Goal: Task Accomplishment & Management: Manage account settings

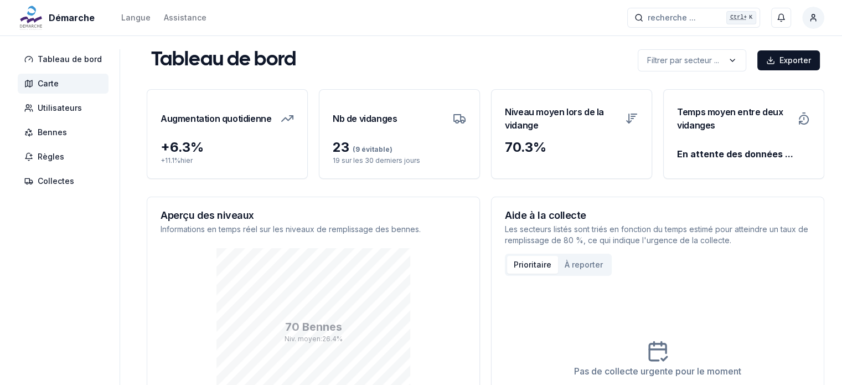
click at [44, 85] on span "Carte" at bounding box center [48, 83] width 21 height 11
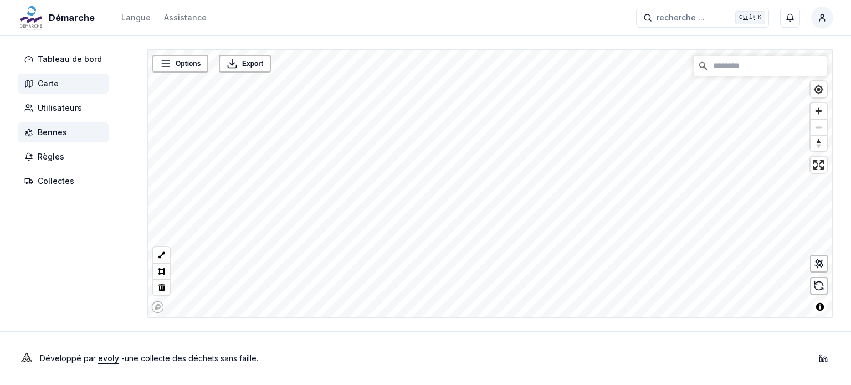
click at [50, 131] on span "Bennes" at bounding box center [52, 132] width 29 height 11
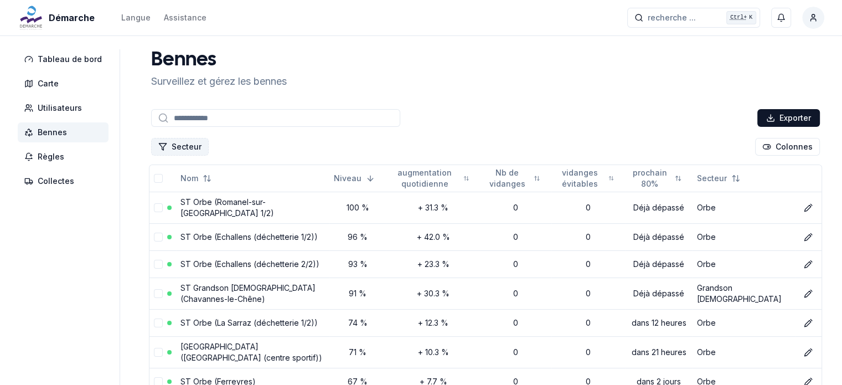
click at [184, 146] on button "Secteur" at bounding box center [180, 147] width 58 height 18
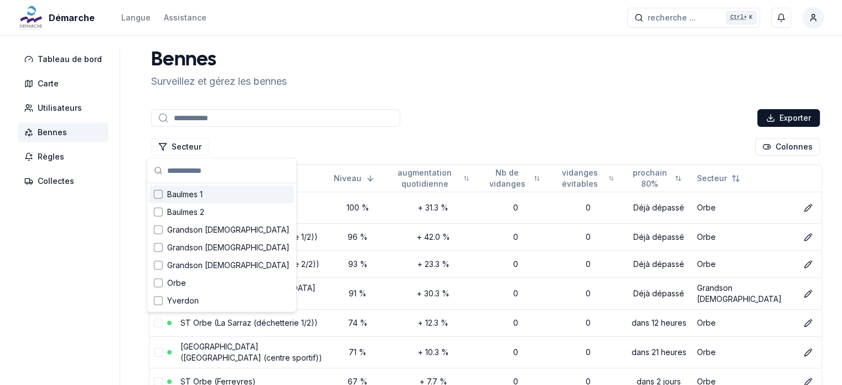
click at [162, 194] on div "Suggestions" at bounding box center [158, 194] width 9 height 9
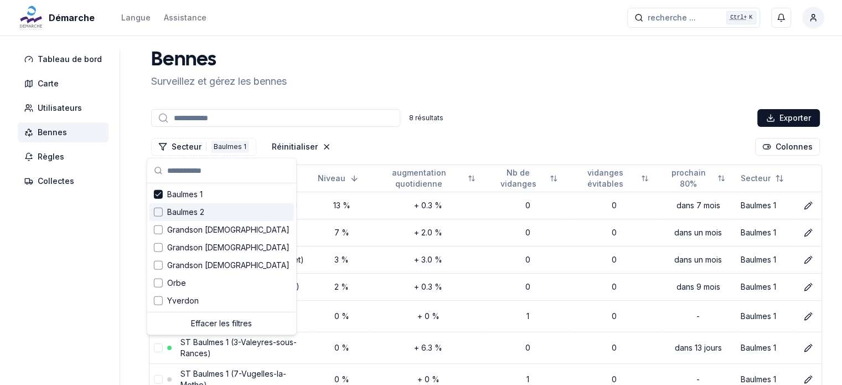
click at [157, 212] on div "Suggestions" at bounding box center [158, 212] width 9 height 9
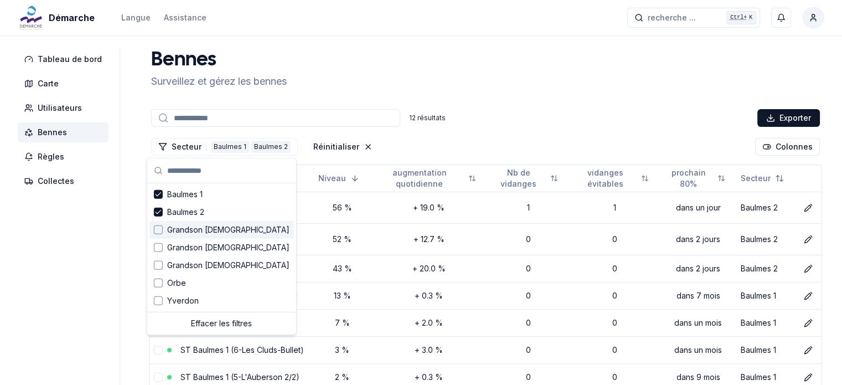
click at [160, 230] on div "Suggestions" at bounding box center [158, 229] width 9 height 9
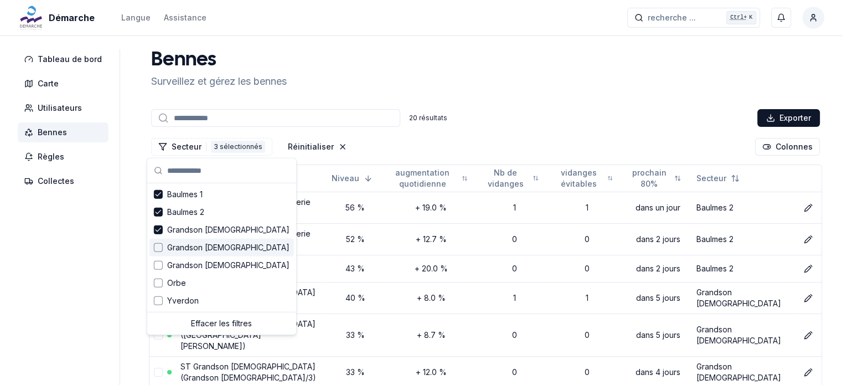
click at [160, 247] on div "Suggestions" at bounding box center [158, 247] width 9 height 9
click at [162, 267] on div "Suggestions" at bounding box center [158, 265] width 9 height 9
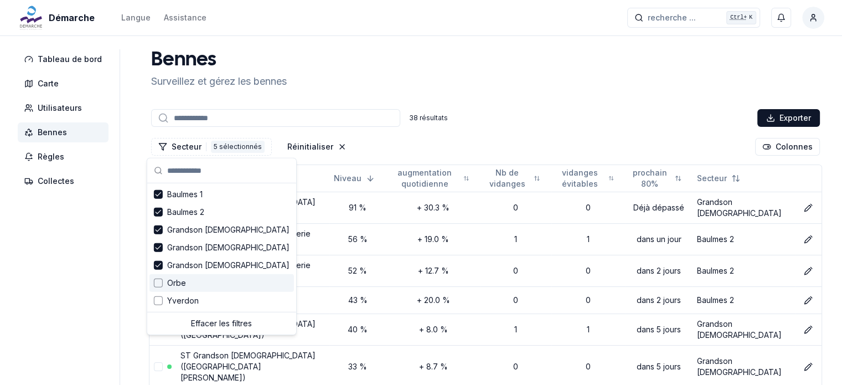
click at [159, 287] on div "Orbe" at bounding box center [222, 283] width 145 height 18
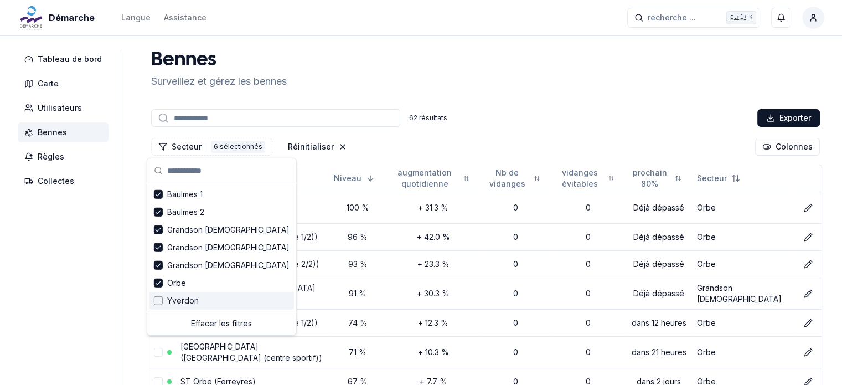
click at [158, 306] on div "Yverdon" at bounding box center [222, 301] width 145 height 18
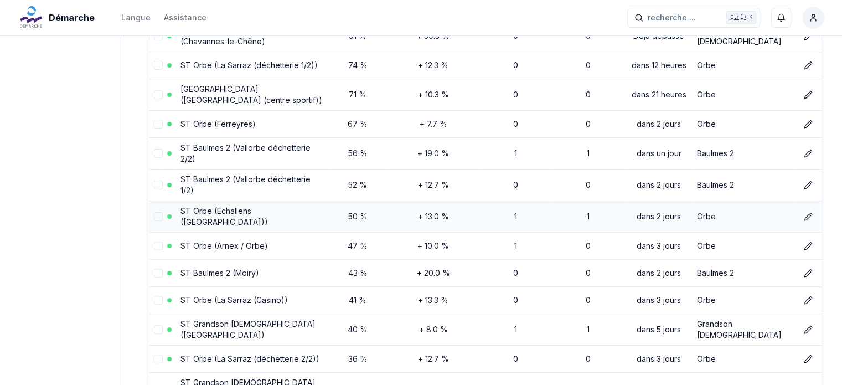
scroll to position [277, 0]
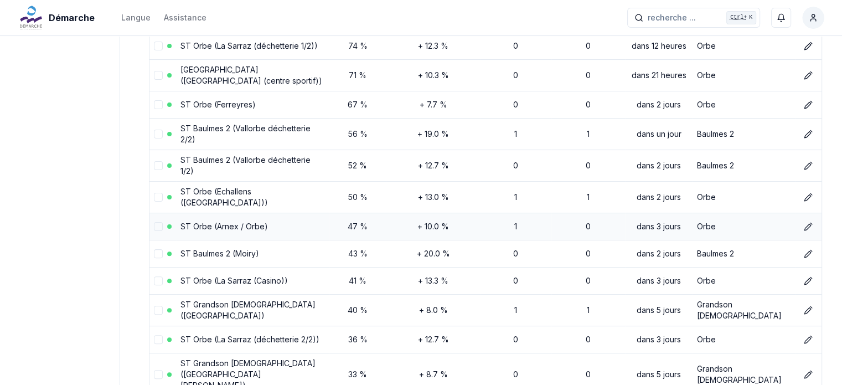
click at [407, 221] on div "+ 10.0 %" at bounding box center [433, 226] width 86 height 11
click at [241, 222] on link "ST Orbe (Arnex / Orbe)" at bounding box center [225, 226] width 88 height 9
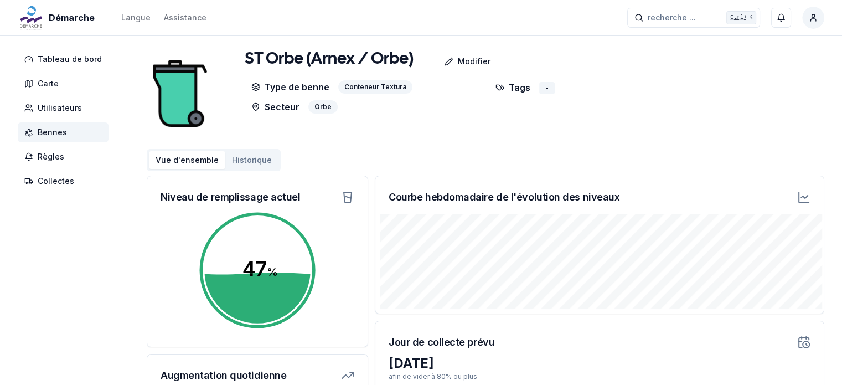
click at [173, 89] on img at bounding box center [180, 93] width 66 height 89
click at [212, 89] on div "ST Orbe (Arnex / Orbe) Modifier Type de benne Conteneur Textura Secteur Orbe Ta…" at bounding box center [486, 93] width 678 height 89
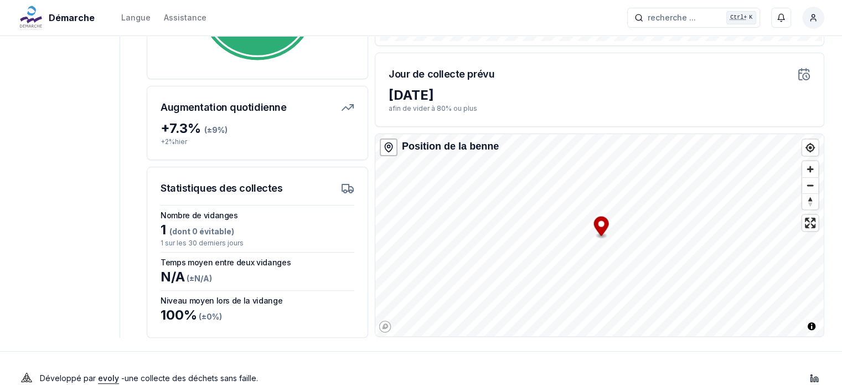
scroll to position [277, 0]
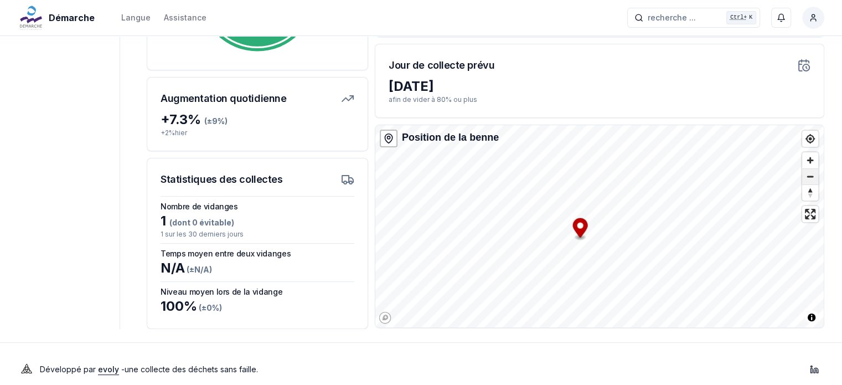
click at [809, 181] on span "Zoom out" at bounding box center [811, 177] width 16 height 16
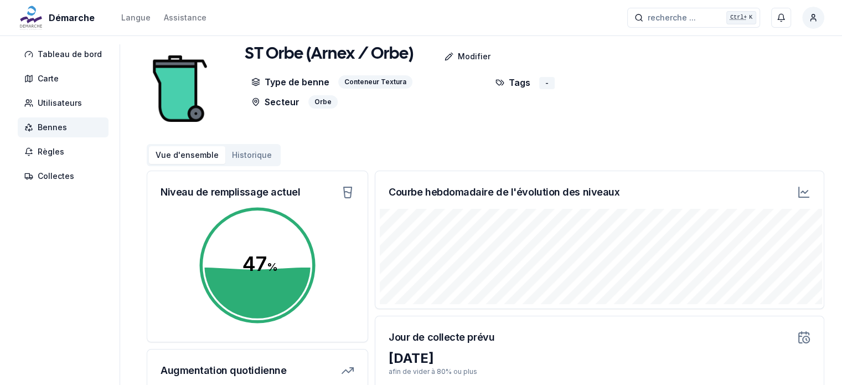
scroll to position [0, 0]
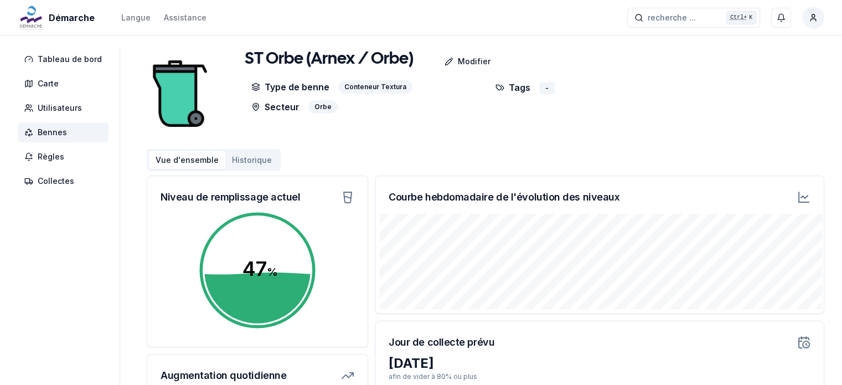
click at [805, 199] on icon at bounding box center [804, 197] width 13 height 13
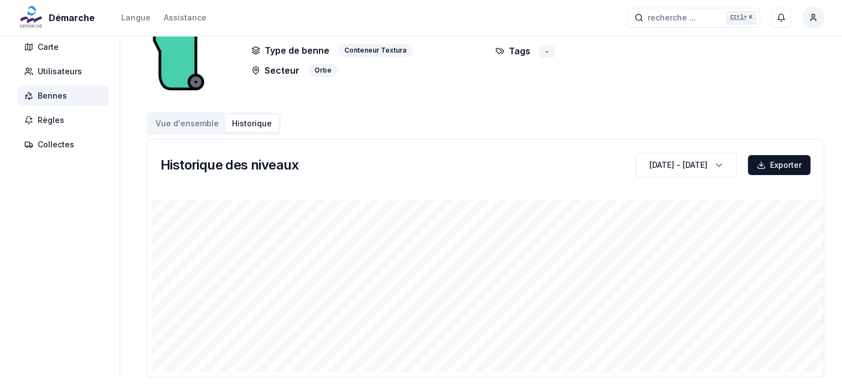
scroll to position [95, 0]
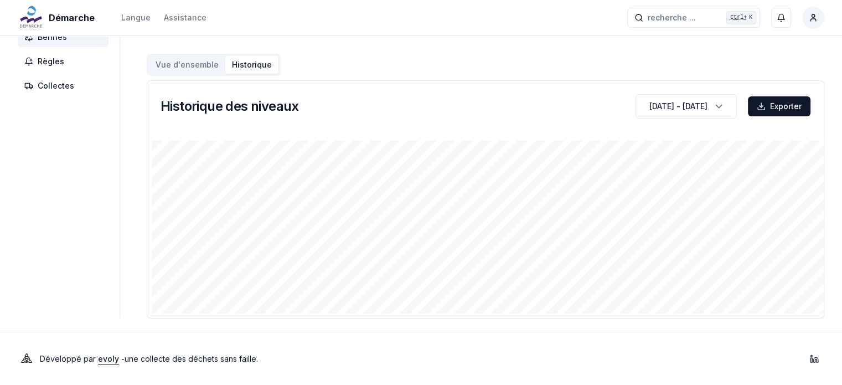
click at [183, 59] on button "Vue d'ensemble" at bounding box center [187, 65] width 76 height 18
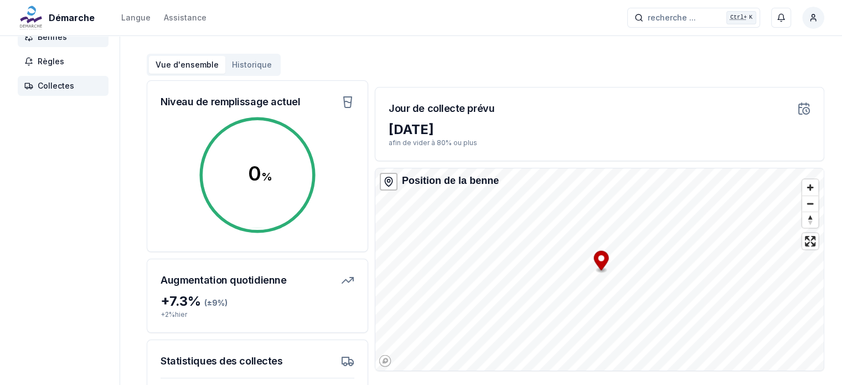
click at [55, 79] on span "Collectes" at bounding box center [63, 86] width 91 height 20
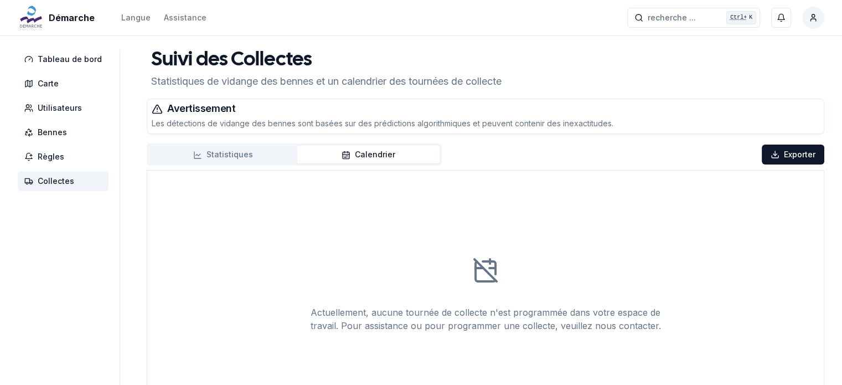
click at [225, 152] on button "Statistiques" at bounding box center [223, 155] width 148 height 18
click at [376, 159] on button "Calendrier" at bounding box center [368, 155] width 142 height 18
click at [494, 272] on icon at bounding box center [489, 267] width 13 height 13
click at [55, 156] on span "Règles" at bounding box center [51, 156] width 27 height 11
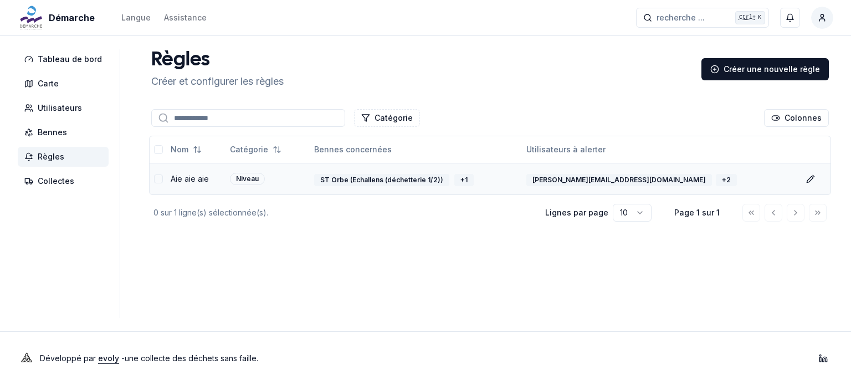
click at [154, 178] on button "select-row" at bounding box center [158, 178] width 9 height 9
click at [747, 117] on button "Supprimer" at bounding box center [726, 118] width 66 height 18
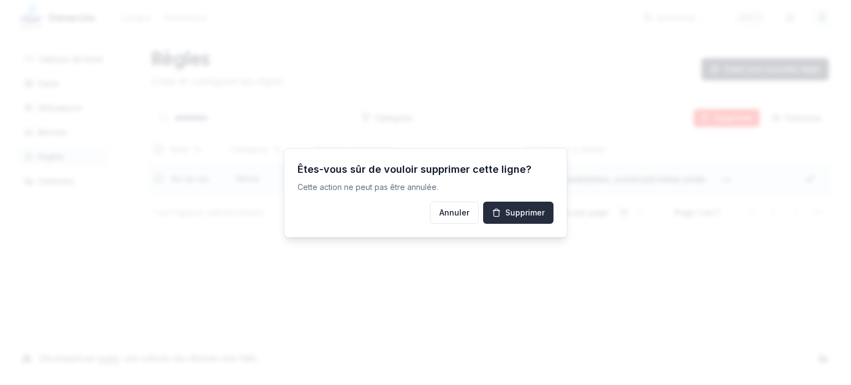
click at [521, 215] on span "Supprimer" at bounding box center [524, 212] width 39 height 11
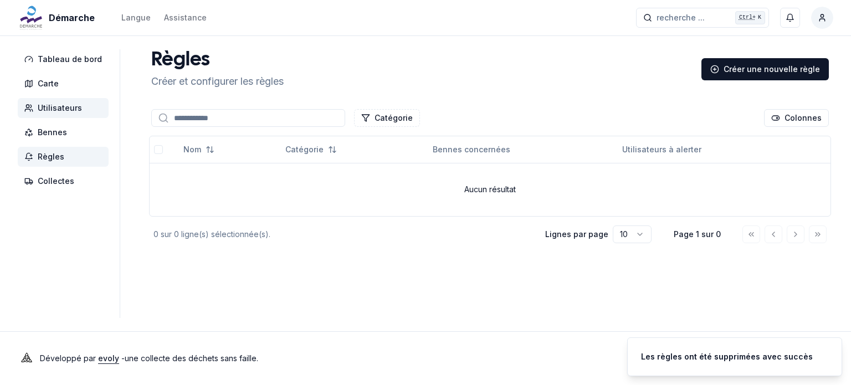
click at [47, 106] on span "Utilisateurs" at bounding box center [60, 107] width 44 height 11
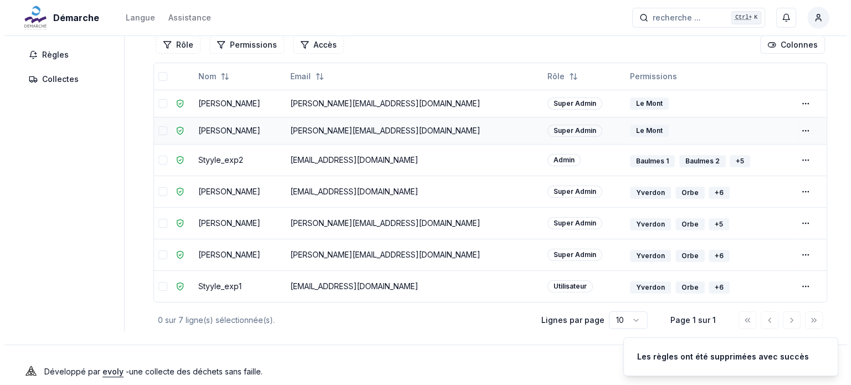
scroll to position [114, 0]
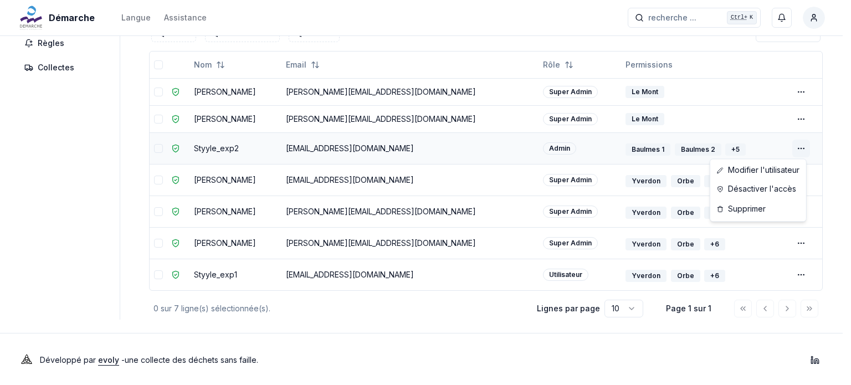
click at [794, 144] on html "Démarche Langue Assistance recherche ... recherche ... Ctrl+ K Miguel Carneiro …" at bounding box center [425, 136] width 851 height 500
click at [754, 171] on link "Modifier l'utilisateur" at bounding box center [757, 170] width 91 height 18
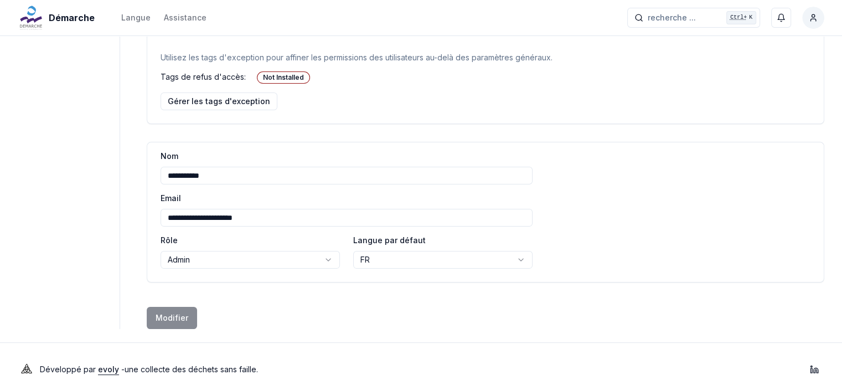
scroll to position [187, 0]
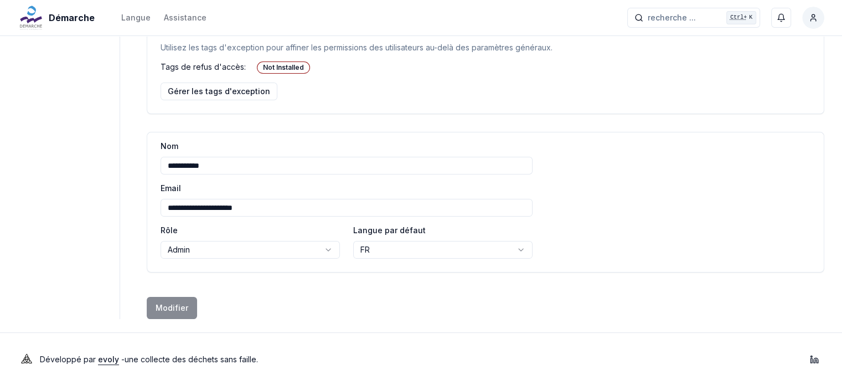
click at [289, 241] on html "**********" at bounding box center [421, 99] width 842 height 573
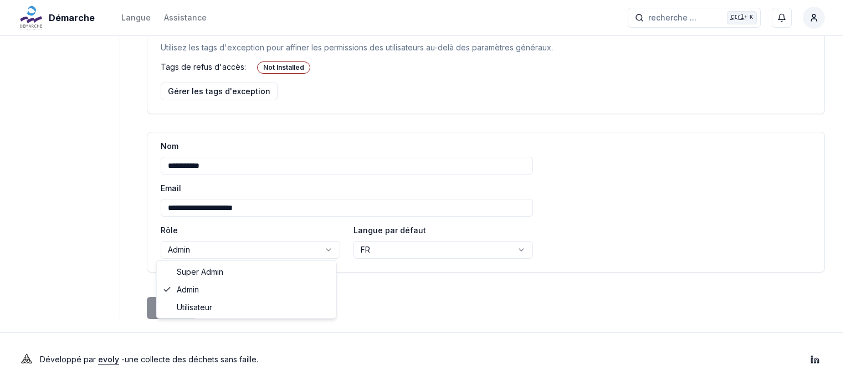
select select "****"
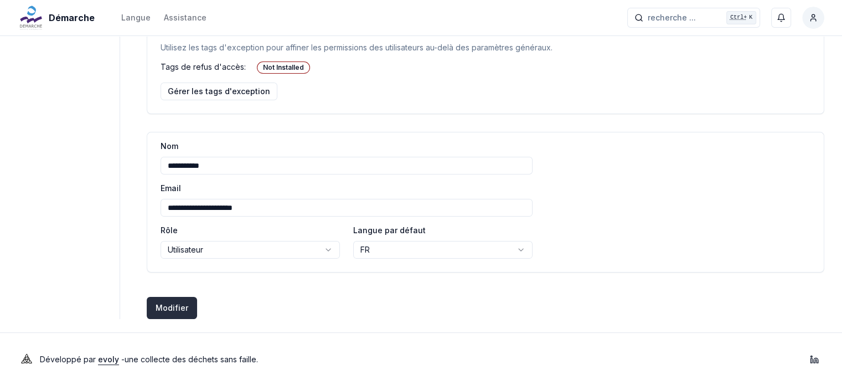
click at [174, 308] on button "Modifier Créer des utilisateurs" at bounding box center [172, 308] width 50 height 22
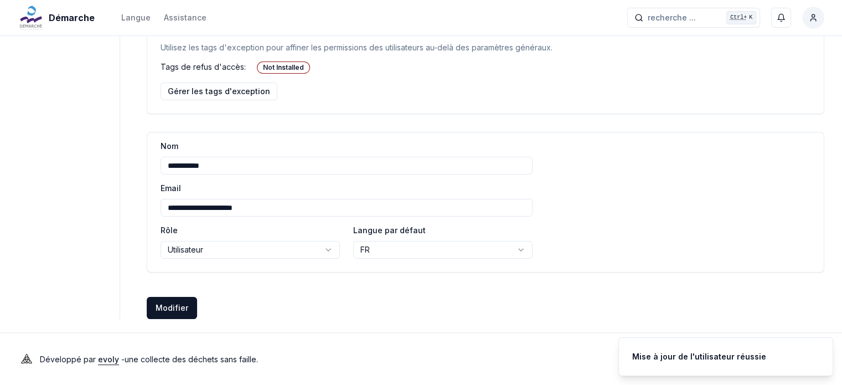
click at [24, 14] on img at bounding box center [31, 17] width 27 height 27
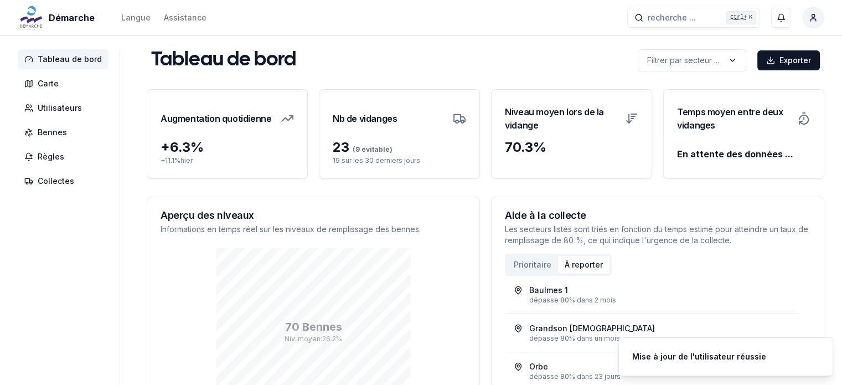
click at [585, 265] on button "À reporter" at bounding box center [584, 265] width 52 height 18
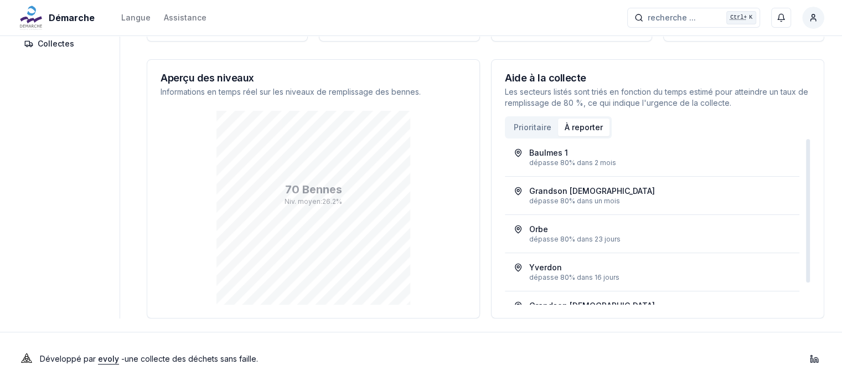
click at [528, 130] on button "Prioritaire" at bounding box center [532, 128] width 51 height 18
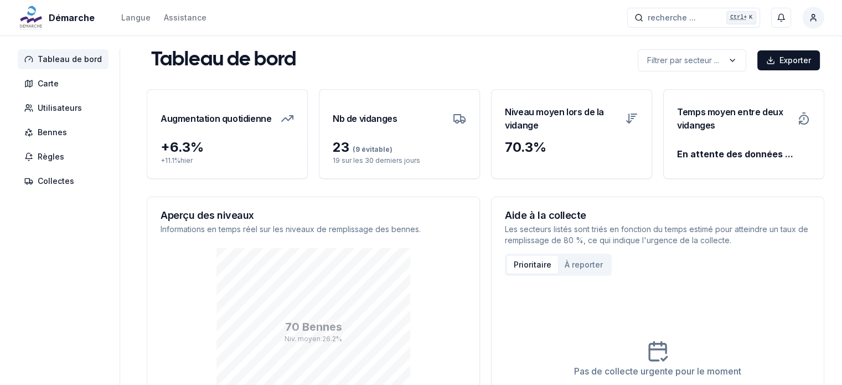
click at [736, 151] on div "En attente des données ..." at bounding box center [743, 149] width 133 height 22
click at [804, 119] on icon at bounding box center [804, 118] width 0 height 2
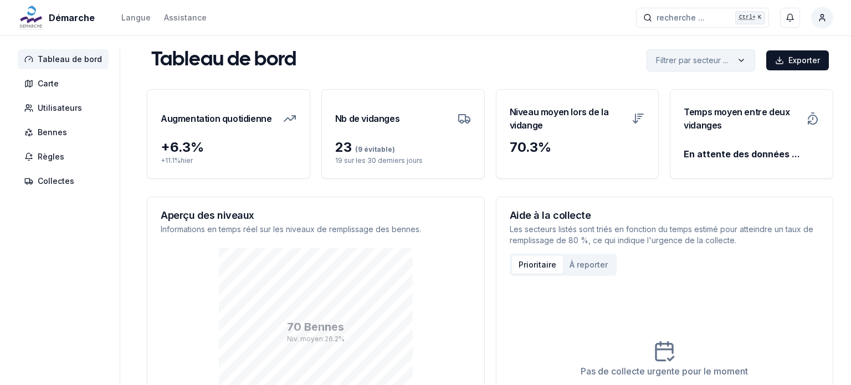
click at [696, 63] on html "Démarche Langue Assistance recherche ... recherche ... Ctrl+ K Miguel Carneiro …" at bounding box center [425, 261] width 851 height 523
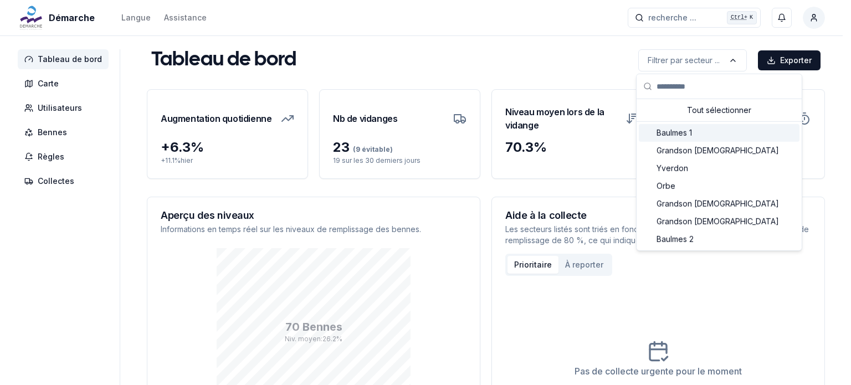
click at [687, 132] on span "Baulmes 1" at bounding box center [673, 132] width 35 height 11
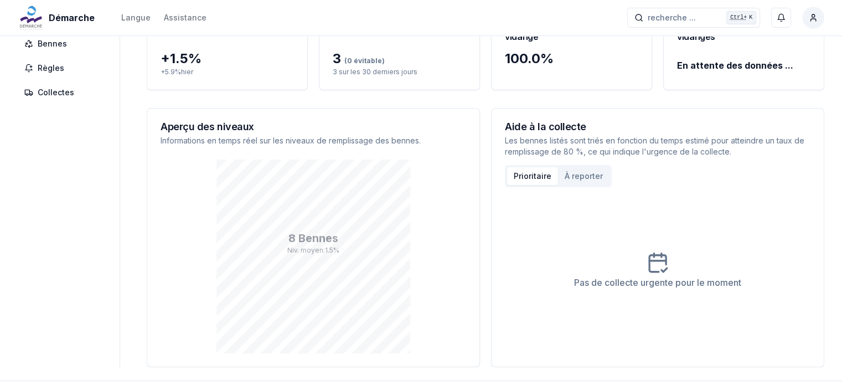
scroll to position [137, 0]
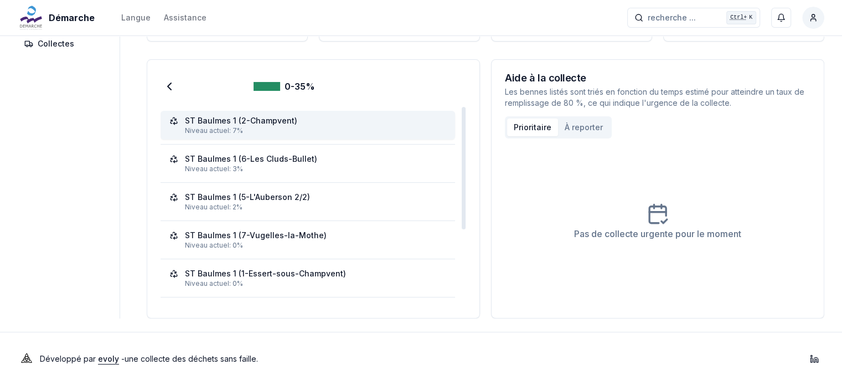
click at [271, 130] on div "Niveau actuel: 7%" at bounding box center [315, 130] width 261 height 9
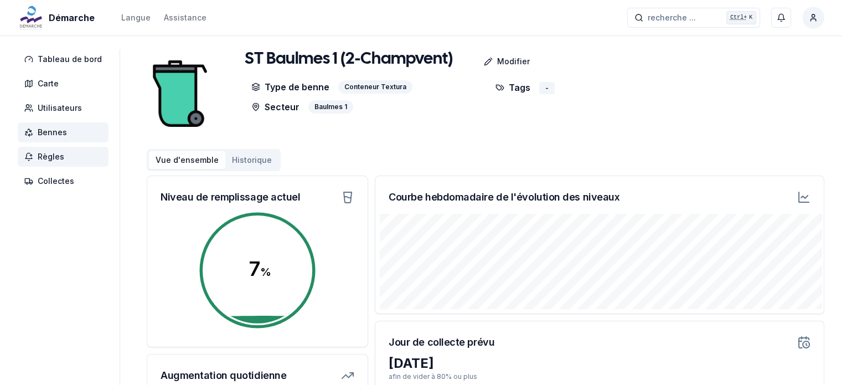
click at [42, 160] on span "Règles" at bounding box center [51, 156] width 27 height 11
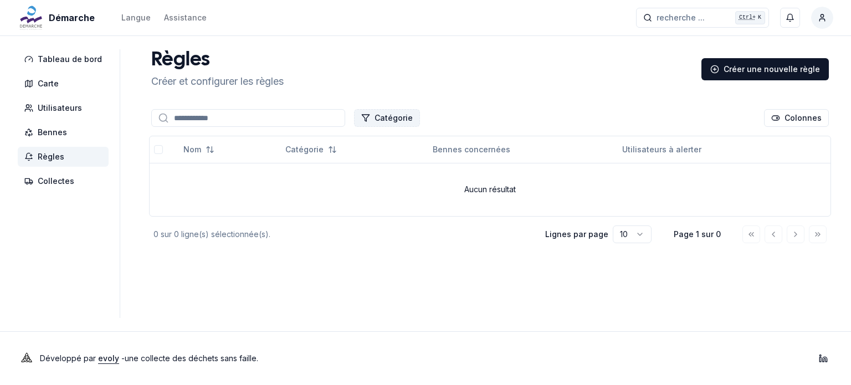
click at [372, 120] on button "Catégorie" at bounding box center [387, 118] width 66 height 18
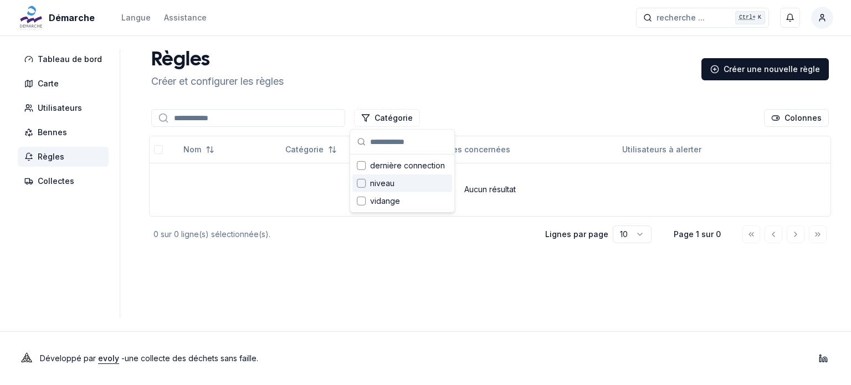
click at [362, 181] on div "Suggestions" at bounding box center [361, 183] width 9 height 9
click at [508, 72] on div "Règles Créer et configurer les règles Créer une nouvelle règle" at bounding box center [490, 69] width 686 height 40
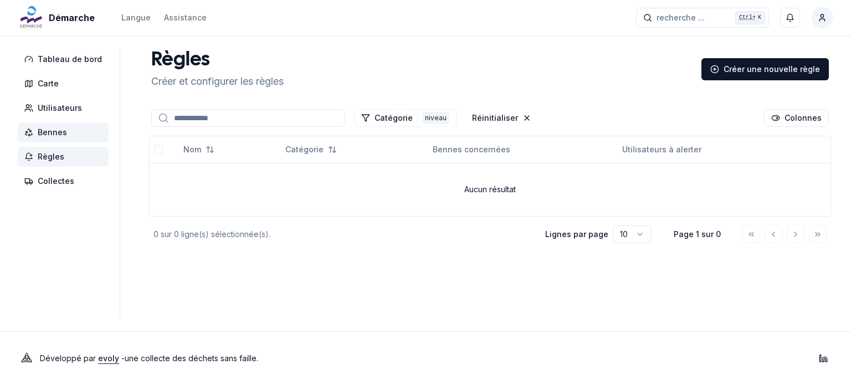
drag, startPoint x: 34, startPoint y: 139, endPoint x: 40, endPoint y: 134, distance: 8.3
click at [34, 139] on span "Bennes" at bounding box center [63, 132] width 91 height 20
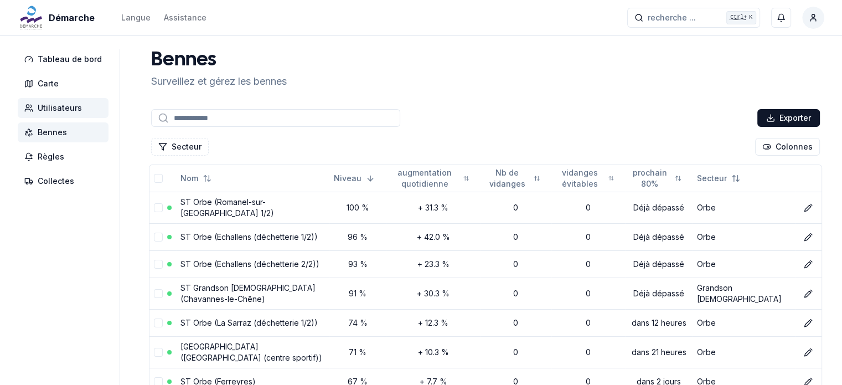
click at [50, 109] on span "Utilisateurs" at bounding box center [60, 107] width 44 height 11
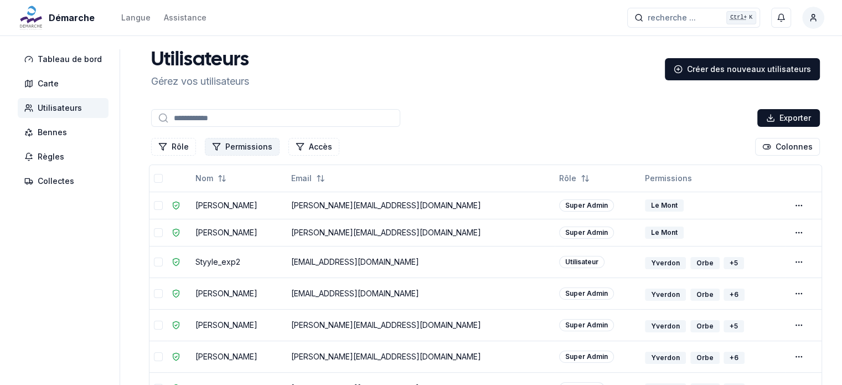
click at [246, 151] on button "Permissions" at bounding box center [242, 147] width 75 height 18
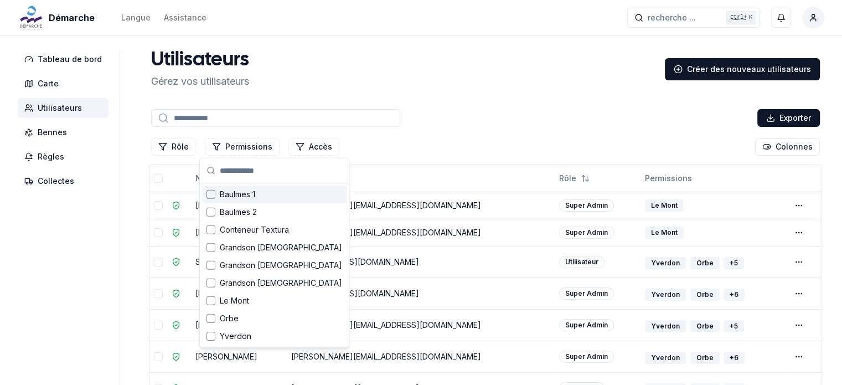
click at [387, 146] on div "Rôle Permissions Accès Colonnes" at bounding box center [485, 147] width 673 height 22
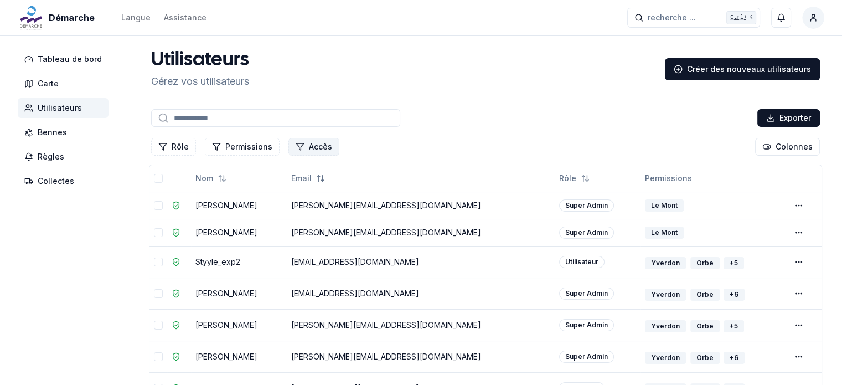
click at [321, 148] on button "Accès" at bounding box center [314, 147] width 51 height 18
click at [310, 192] on span "Activé" at bounding box center [312, 194] width 23 height 11
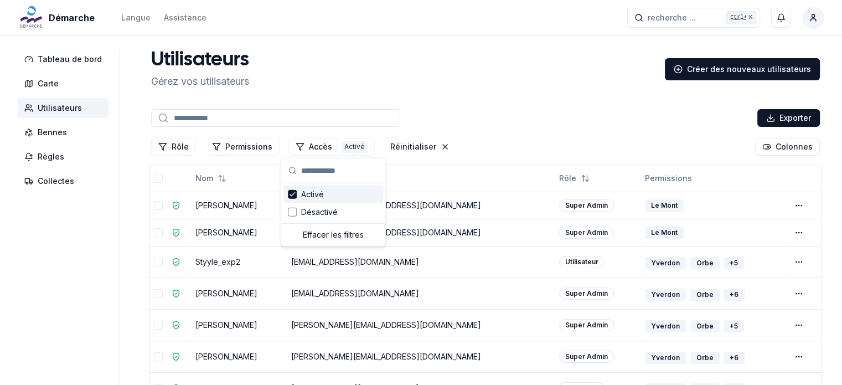
click at [470, 138] on div "Rôle Permissions Accès 1 Activé Réinitialiser Colonnes" at bounding box center [485, 147] width 673 height 22
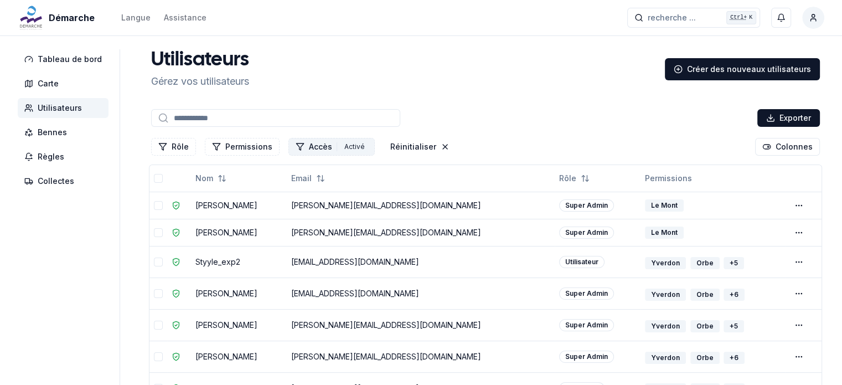
click at [342, 148] on div "Activé" at bounding box center [355, 147] width 26 height 12
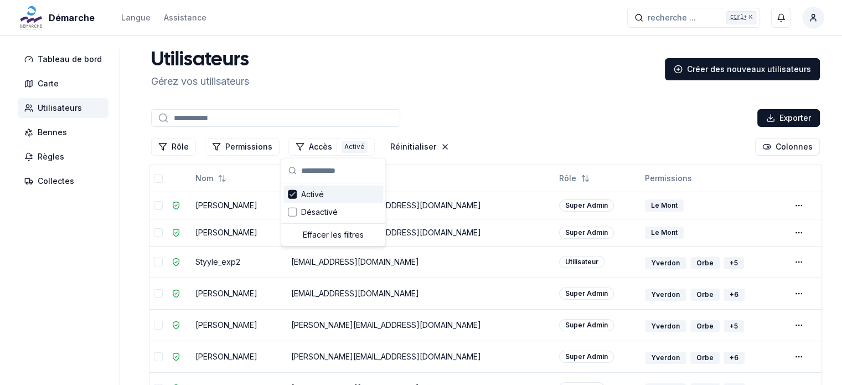
click at [310, 189] on span "Activé" at bounding box center [312, 194] width 23 height 11
click at [250, 148] on button "Permissions" at bounding box center [242, 147] width 75 height 18
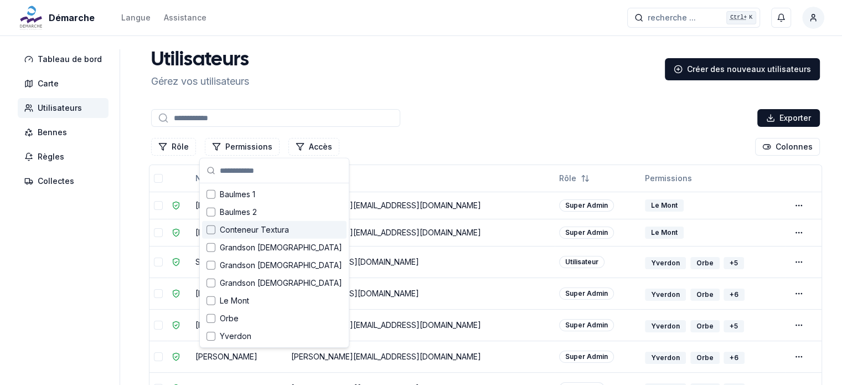
click at [248, 227] on span "Conteneur Textura" at bounding box center [254, 229] width 69 height 11
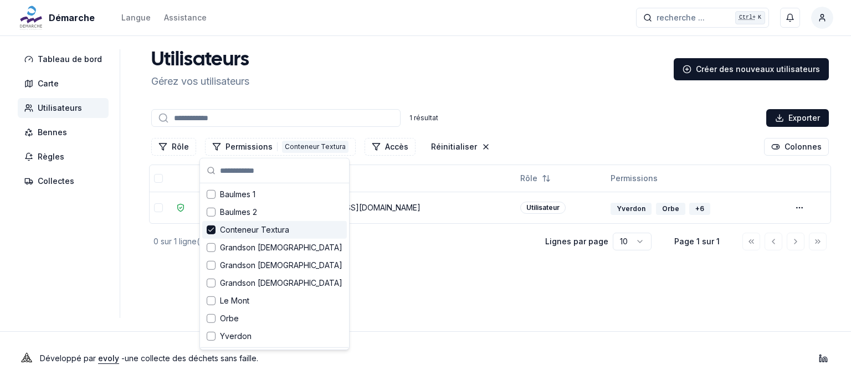
click at [405, 265] on main "Utilisateurs Gérez vos utilisateurs Créer des nouveaux utilisateurs 1 résultat …" at bounding box center [490, 183] width 686 height 269
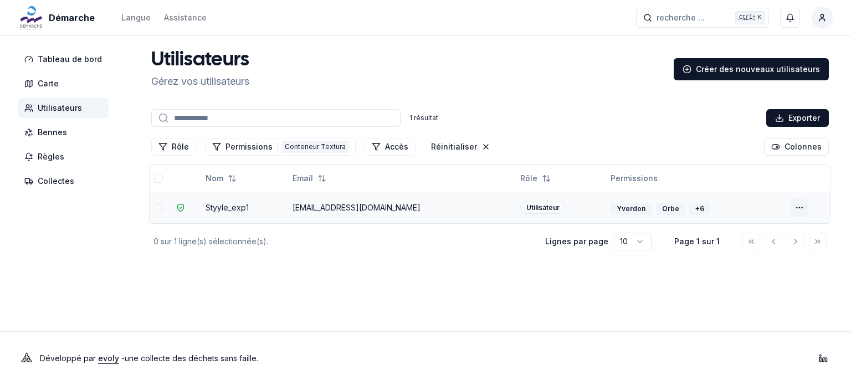
click at [798, 208] on html "Démarche Langue Assistance recherche ... recherche ... Ctrl+ K Miguel Carneiro …" at bounding box center [425, 192] width 851 height 385
click at [749, 230] on link "Modifier l'utilisateur" at bounding box center [753, 230] width 91 height 18
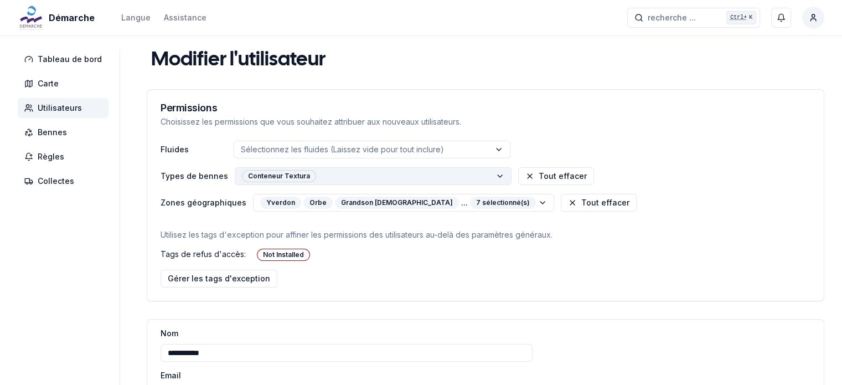
click at [433, 179] on button "Conteneur Textura" at bounding box center [373, 176] width 277 height 18
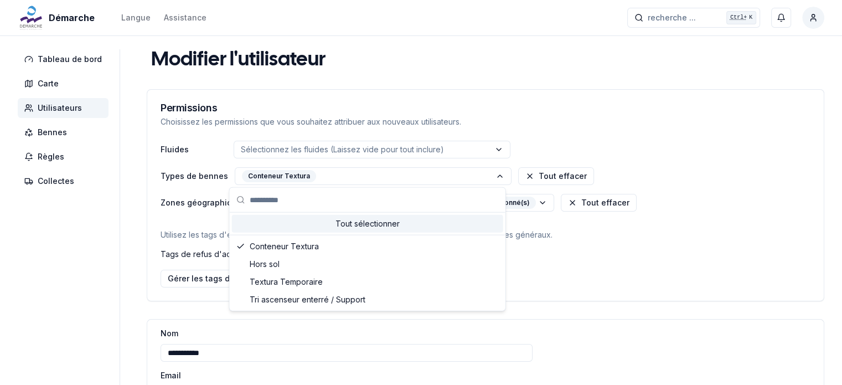
click at [270, 225] on div "Tout sélectionner" at bounding box center [367, 224] width 271 height 18
click at [397, 219] on div "Tout sélectionner" at bounding box center [367, 224] width 271 height 18
click at [363, 219] on div "Tout sélectionner" at bounding box center [367, 224] width 271 height 18
click at [376, 223] on div "Tout sélectionner" at bounding box center [367, 224] width 271 height 18
click at [366, 227] on div "Tout sélectionner" at bounding box center [367, 224] width 271 height 18
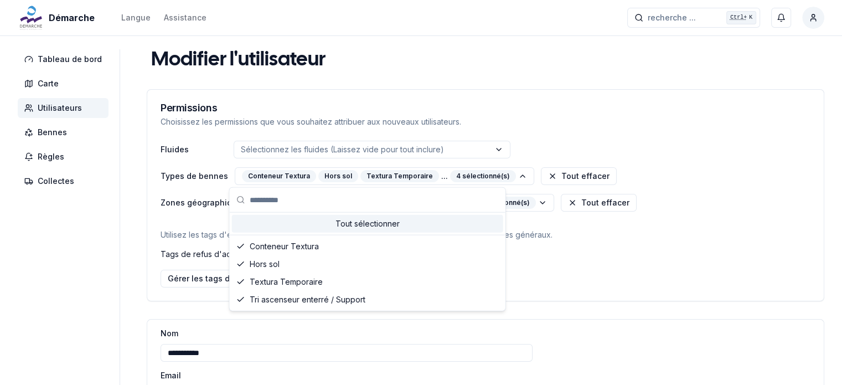
click at [368, 225] on div "Tout sélectionner" at bounding box center [367, 224] width 271 height 18
click at [577, 171] on button "Tout effacer" at bounding box center [579, 176] width 76 height 18
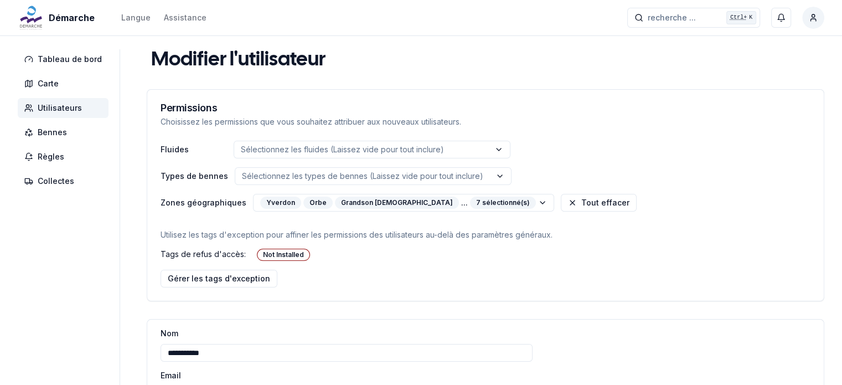
click at [673, 188] on div "Fluides Sélectionnez les fluides (Laissez vide pour tout inclure) Types de benn…" at bounding box center [485, 221] width 677 height 160
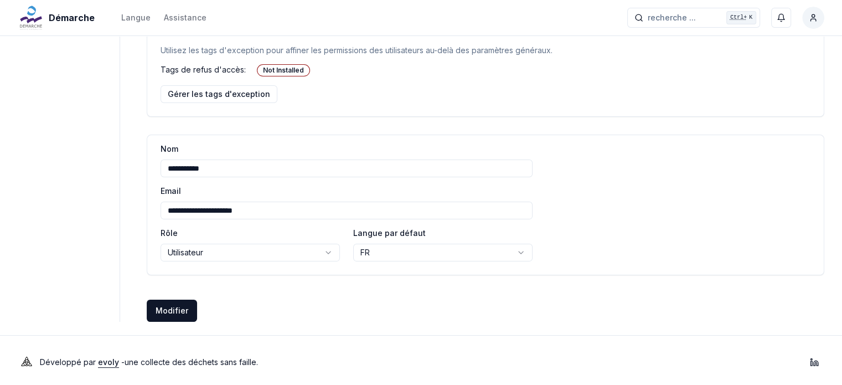
scroll to position [187, 0]
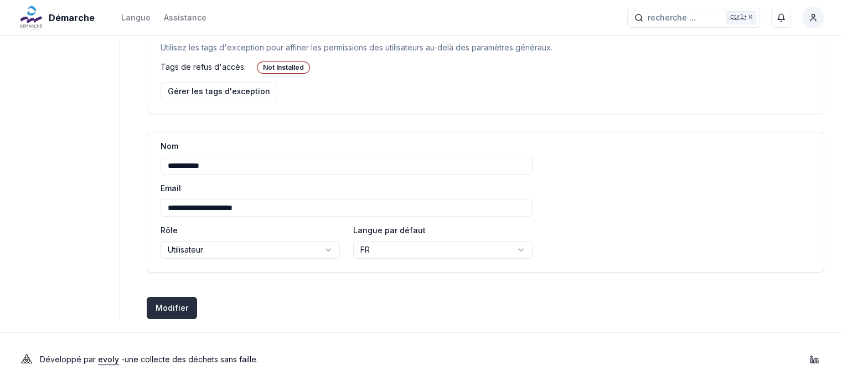
click at [173, 306] on button "Modifier Créer des utilisateurs" at bounding box center [172, 308] width 50 height 22
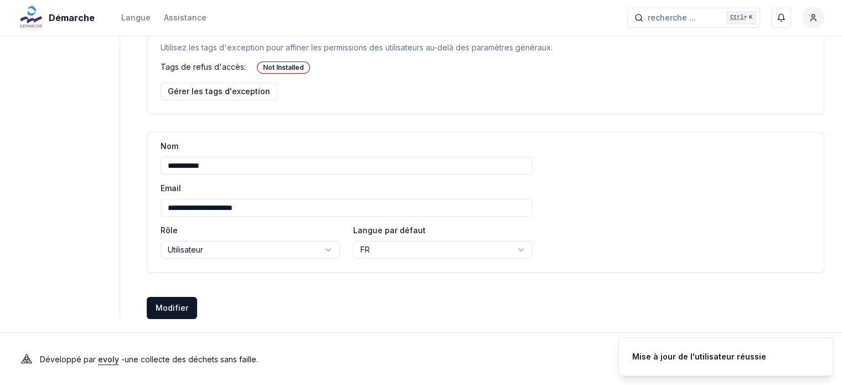
scroll to position [0, 0]
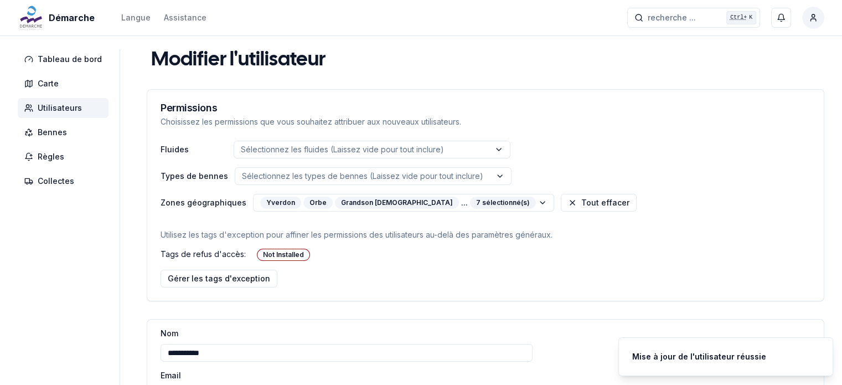
click at [61, 106] on span "Utilisateurs" at bounding box center [60, 107] width 44 height 11
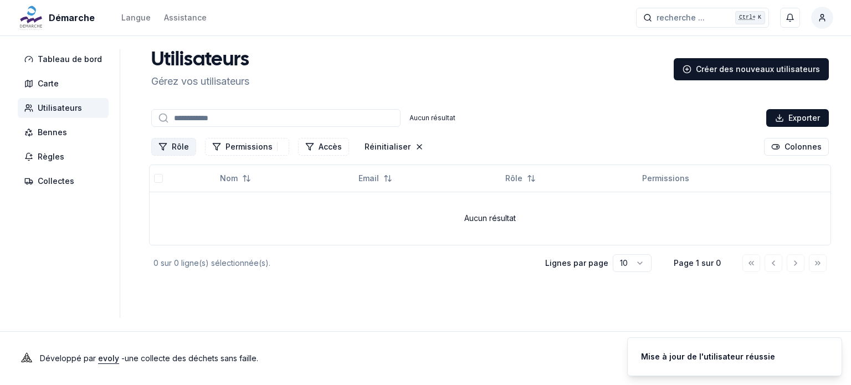
click at [168, 146] on button "Rôle" at bounding box center [173, 147] width 45 height 18
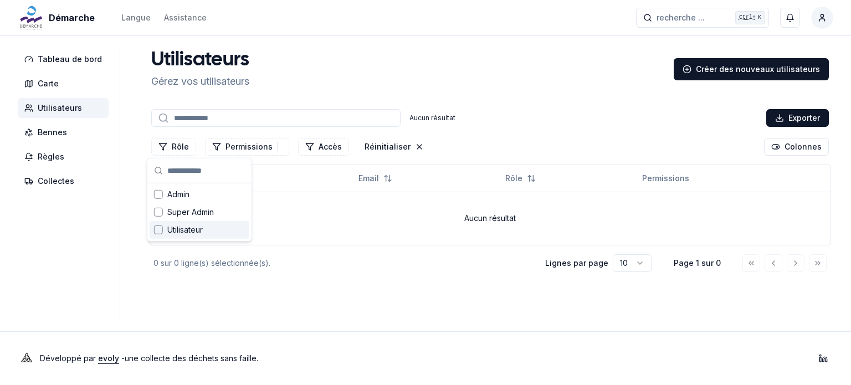
click at [158, 232] on div "Suggestions" at bounding box center [158, 229] width 9 height 9
click at [111, 231] on aside "Tableau de bord Carte Utilisateurs Bennes Règles Collectes" at bounding box center [69, 183] width 102 height 269
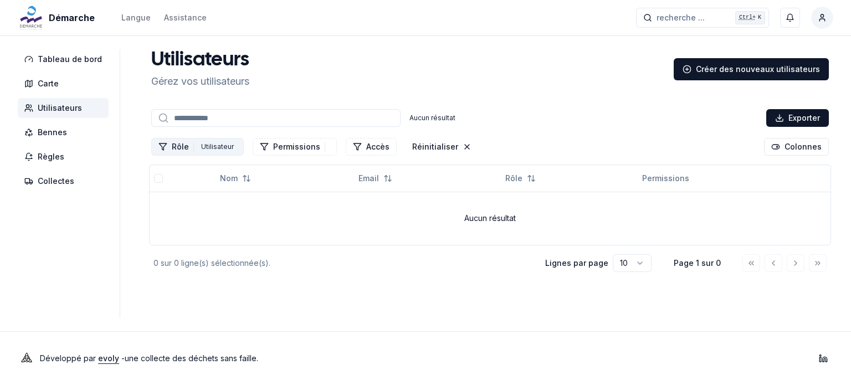
click at [204, 148] on div "Utilisateur" at bounding box center [217, 147] width 38 height 12
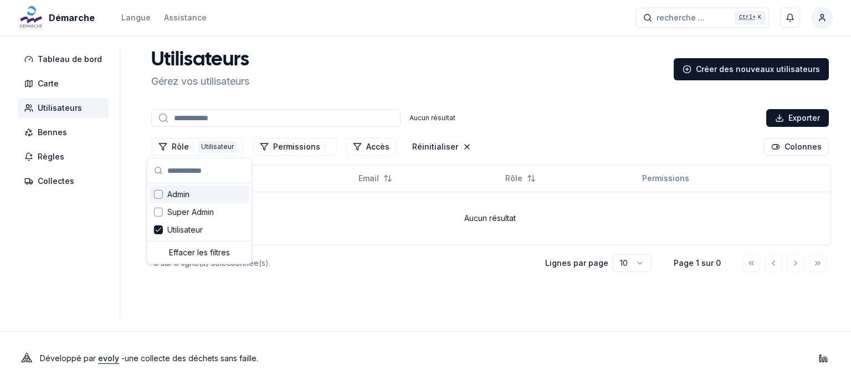
click at [157, 194] on div "Suggestions" at bounding box center [158, 194] width 9 height 9
click at [163, 212] on div "Super Admin" at bounding box center [200, 212] width 100 height 18
click at [110, 221] on aside "Tableau de bord Carte Utilisateurs Bennes Règles Collectes" at bounding box center [69, 183] width 102 height 269
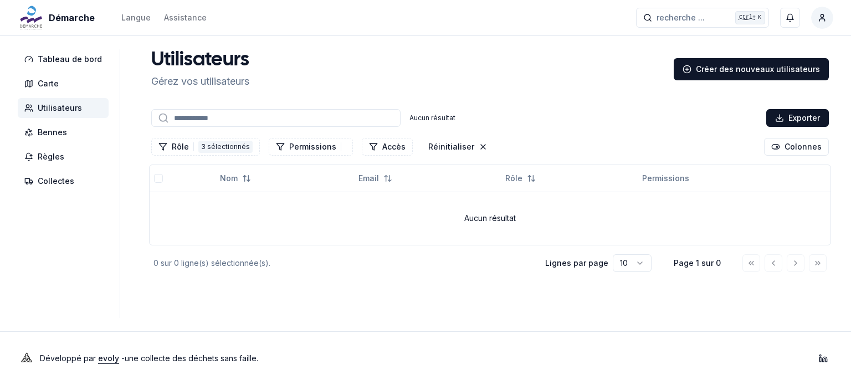
click at [598, 100] on div "Utilisateurs Gérez vos utilisateurs Créer des nouveaux utilisateurs Aucun résul…" at bounding box center [490, 161] width 686 height 225
click at [75, 85] on span "Carte" at bounding box center [63, 84] width 91 height 20
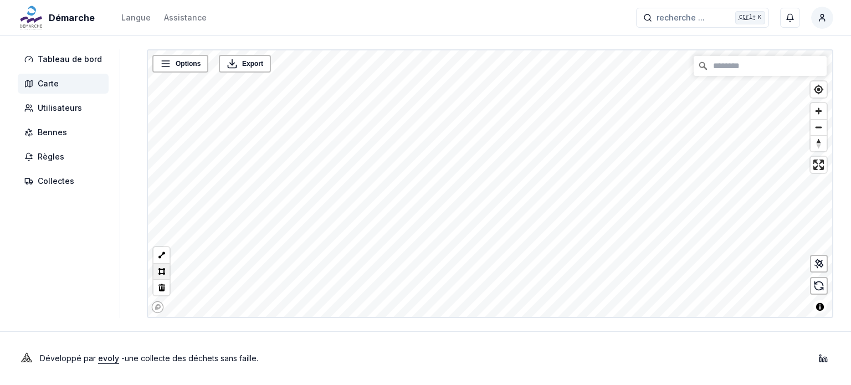
click at [159, 269] on button at bounding box center [161, 271] width 16 height 16
click at [187, 64] on span "Options" at bounding box center [188, 63] width 25 height 11
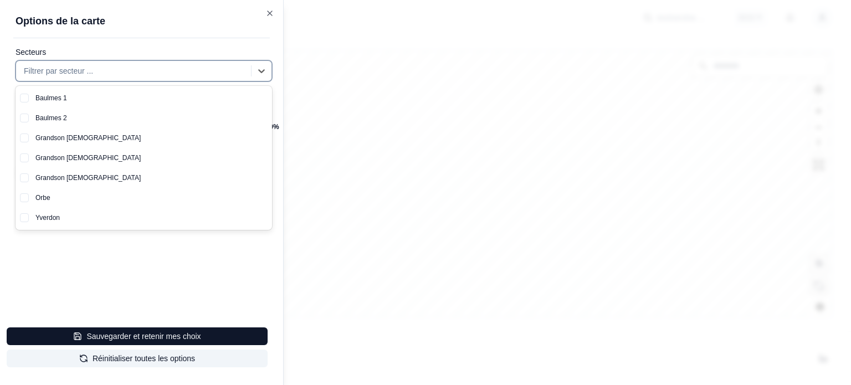
click at [104, 77] on div at bounding box center [135, 70] width 222 height 13
click at [64, 215] on div "Yverdon" at bounding box center [150, 218] width 243 height 20
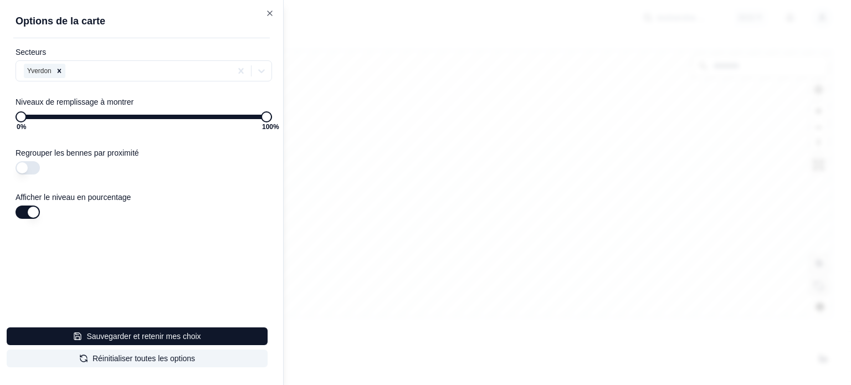
click at [485, 197] on div at bounding box center [425, 192] width 851 height 385
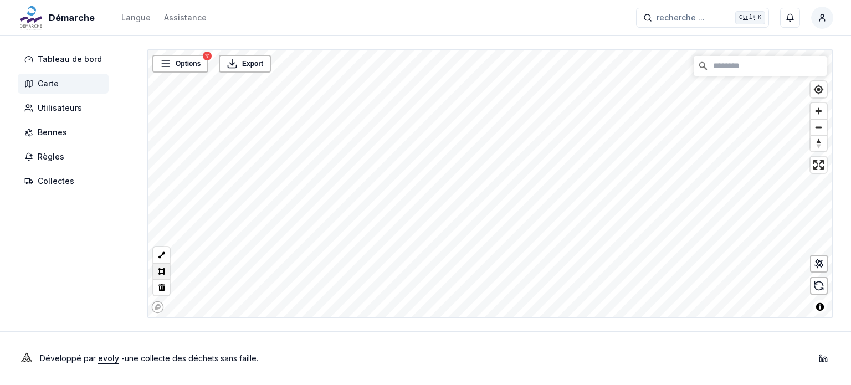
click at [157, 274] on button at bounding box center [161, 271] width 16 height 16
click at [820, 265] on icon at bounding box center [818, 263] width 11 height 11
click at [817, 264] on icon at bounding box center [819, 263] width 4 height 4
click at [245, 61] on span "Export" at bounding box center [252, 63] width 21 height 11
click at [191, 66] on span "Options" at bounding box center [188, 63] width 25 height 11
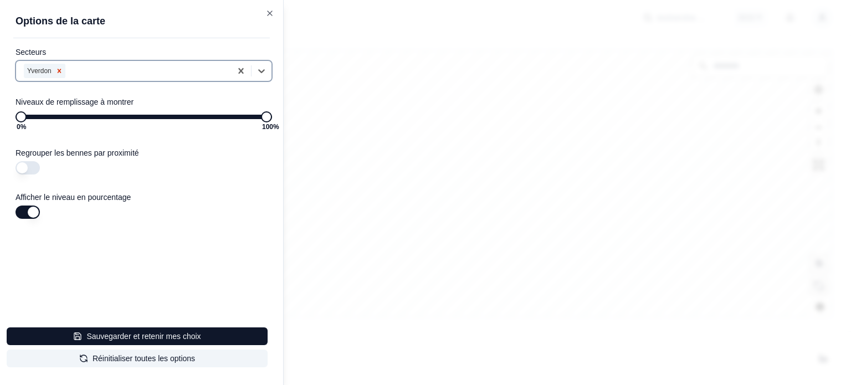
click at [58, 69] on icon "Remove Yverdon" at bounding box center [59, 71] width 4 height 4
click at [266, 12] on icon "button" at bounding box center [269, 13] width 9 height 9
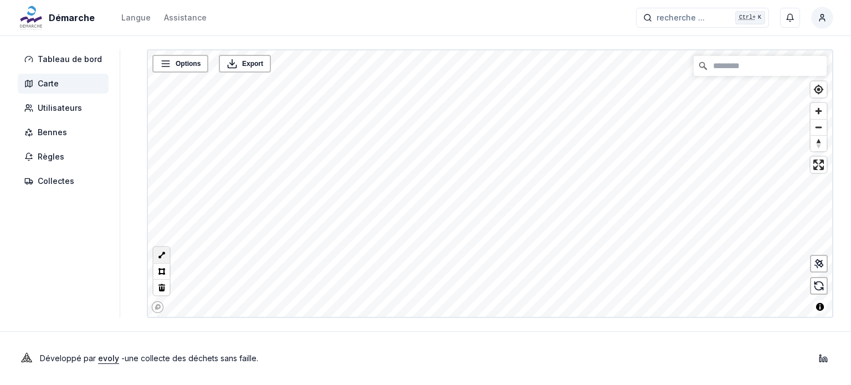
click at [153, 254] on button at bounding box center [161, 255] width 16 height 16
click at [155, 255] on button at bounding box center [161, 255] width 16 height 16
click at [45, 130] on span "Bennes" at bounding box center [52, 132] width 29 height 11
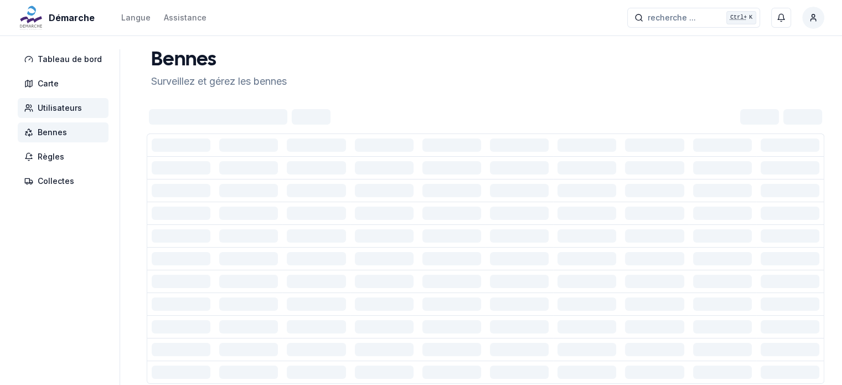
click at [54, 104] on span "Utilisateurs" at bounding box center [60, 107] width 44 height 11
